Goal: Information Seeking & Learning: Learn about a topic

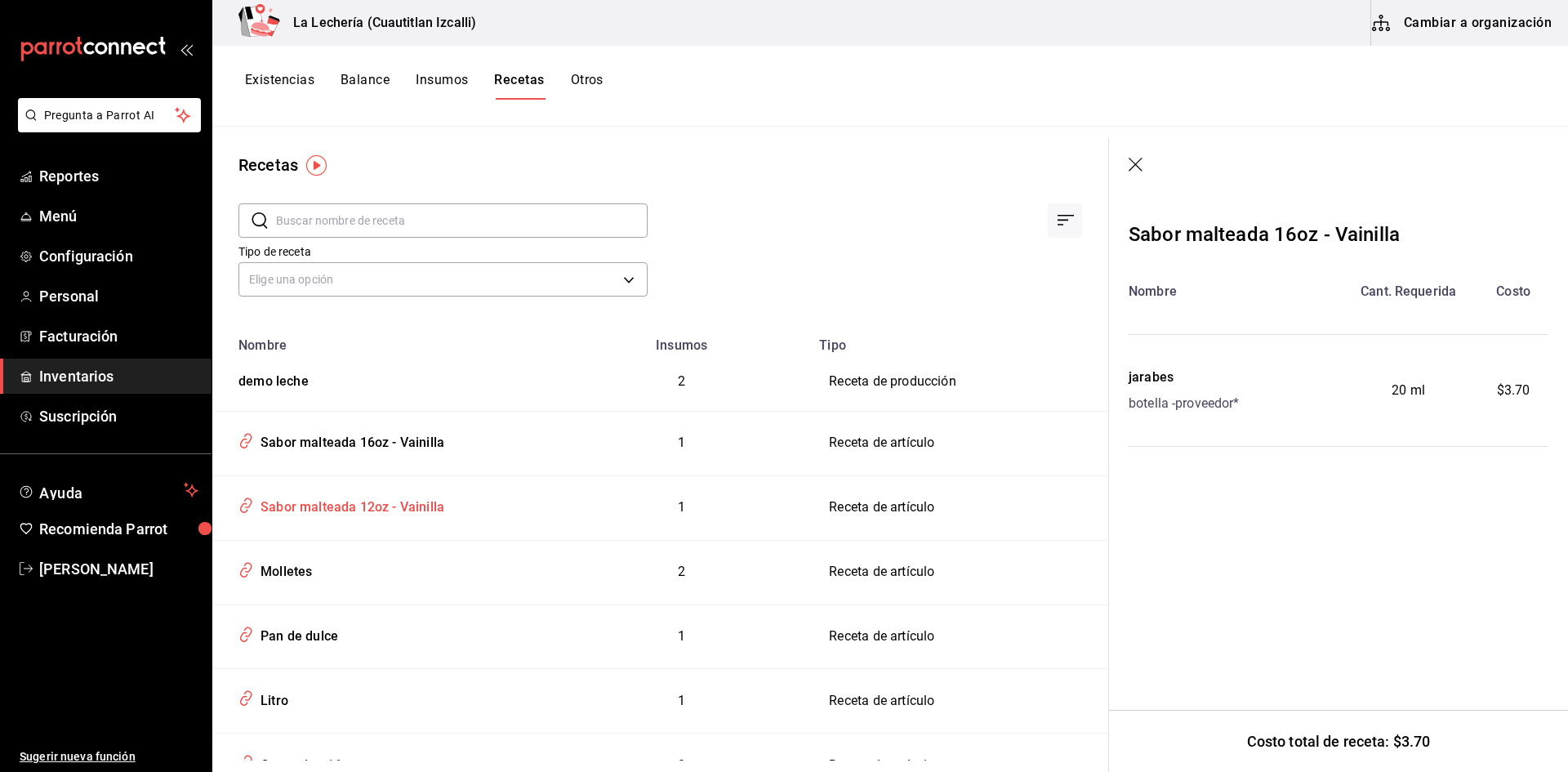
click at [336, 500] on div "Sabor malteada 12oz - Vainilla" at bounding box center [348, 504] width 190 height 25
click at [294, 573] on div "Molletes" at bounding box center [282, 569] width 58 height 25
click at [310, 632] on div "Pan de dulce" at bounding box center [295, 633] width 85 height 25
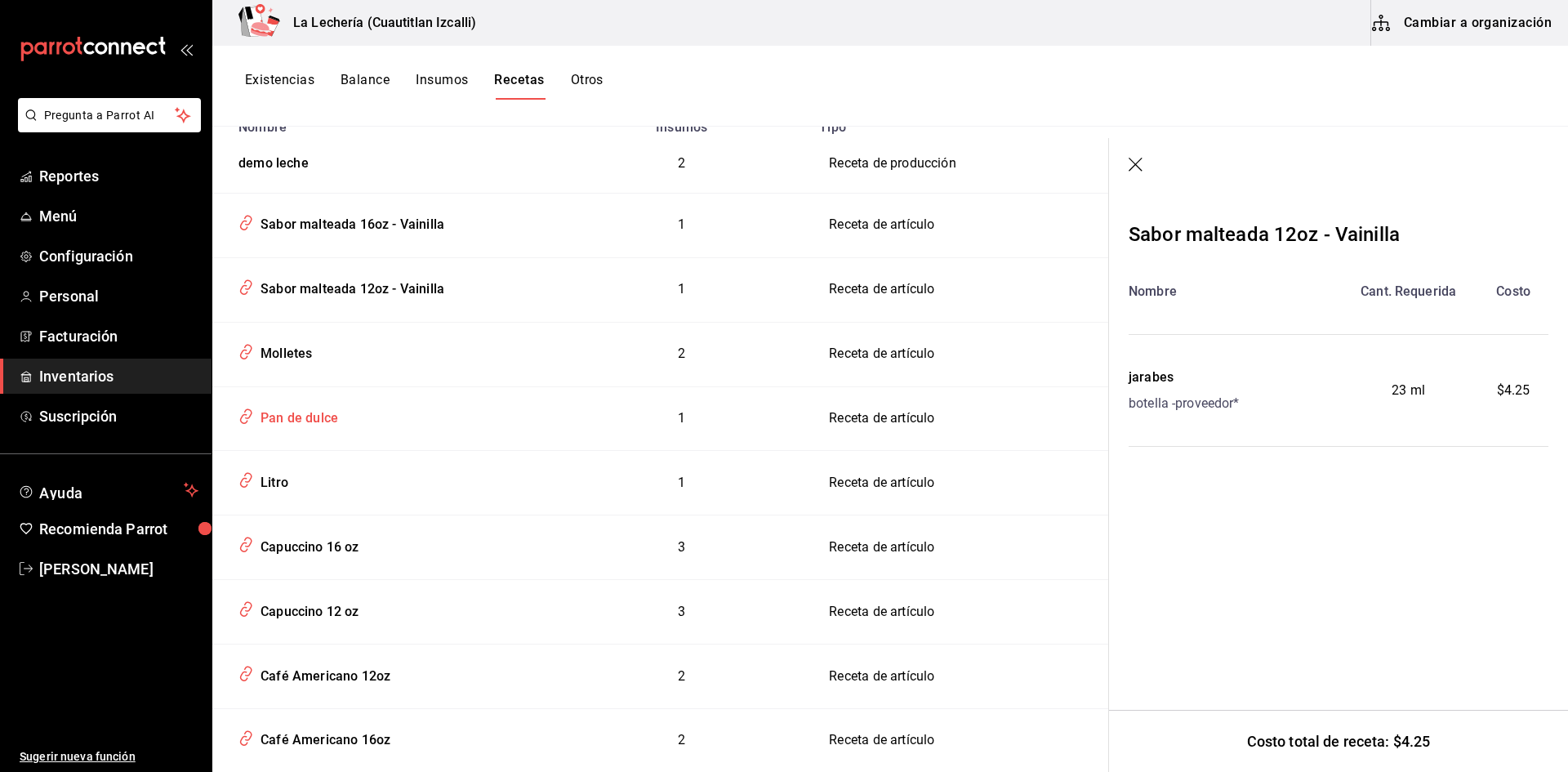
scroll to position [245, 0]
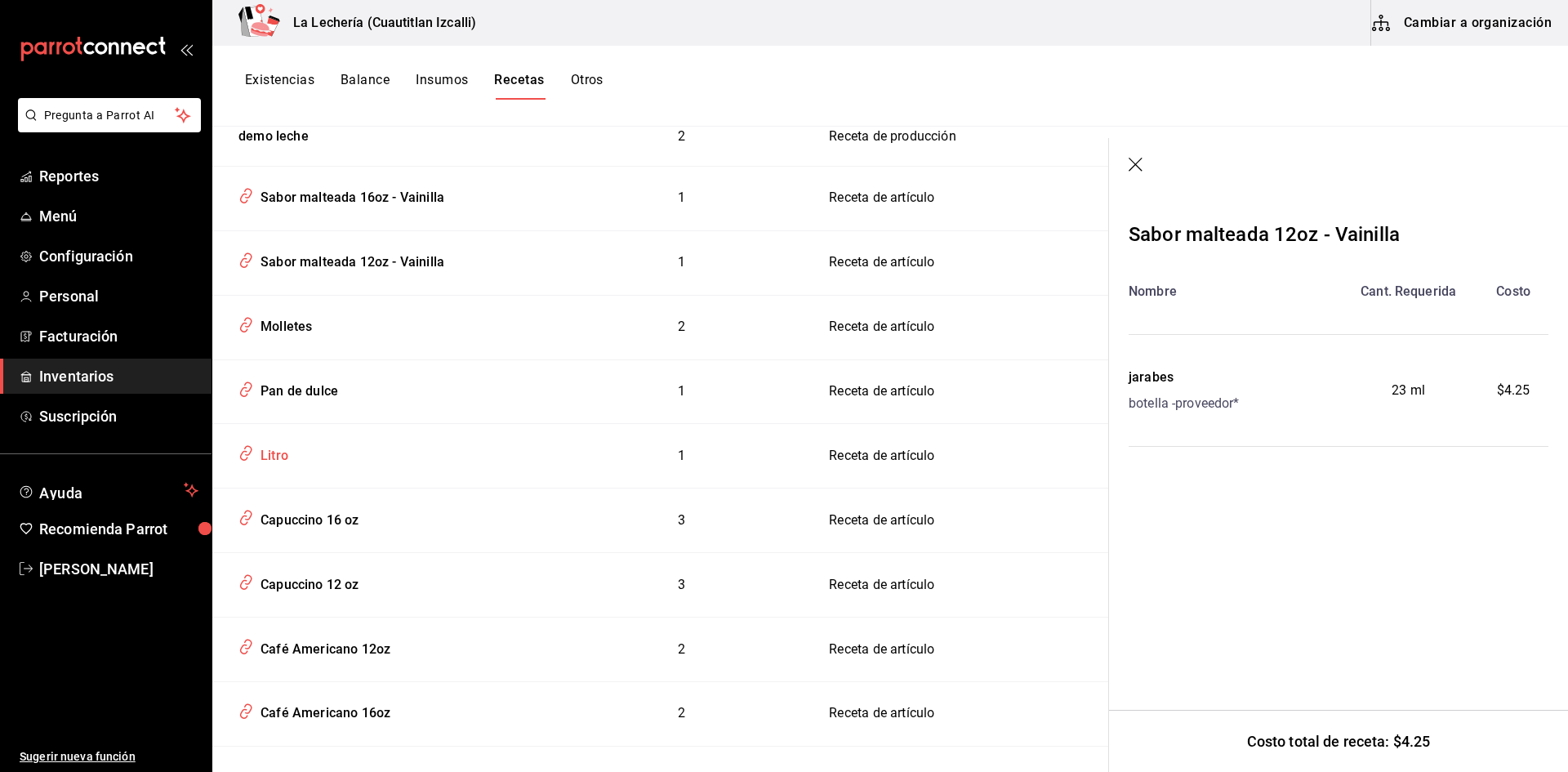
click at [281, 451] on div "Litro" at bounding box center [270, 452] width 34 height 25
click at [296, 514] on div "Capuccino 16 oz" at bounding box center [306, 517] width 105 height 25
